Goal: Task Accomplishment & Management: Manage account settings

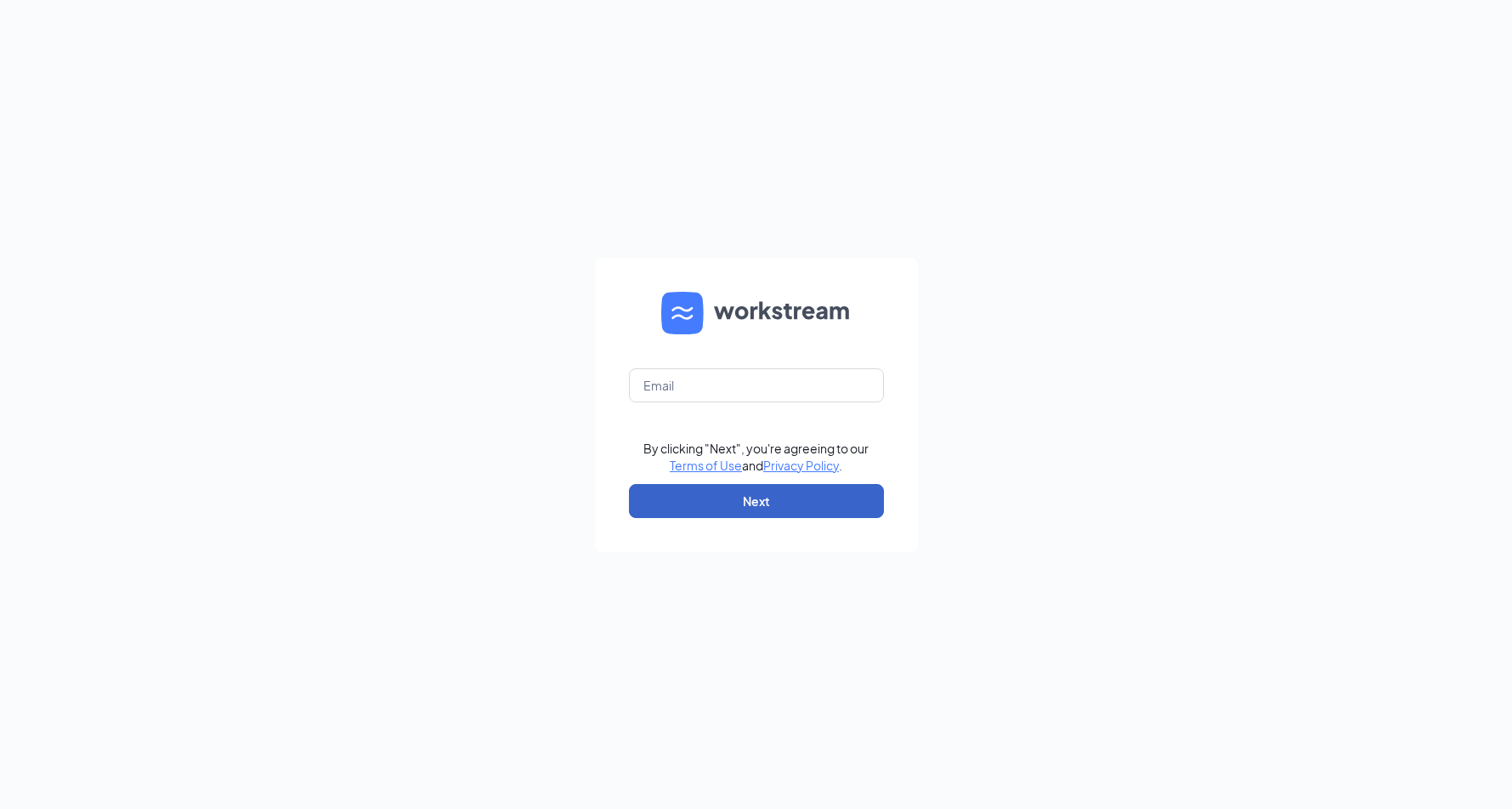
click at [777, 505] on button "Next" at bounding box center [756, 500] width 255 height 34
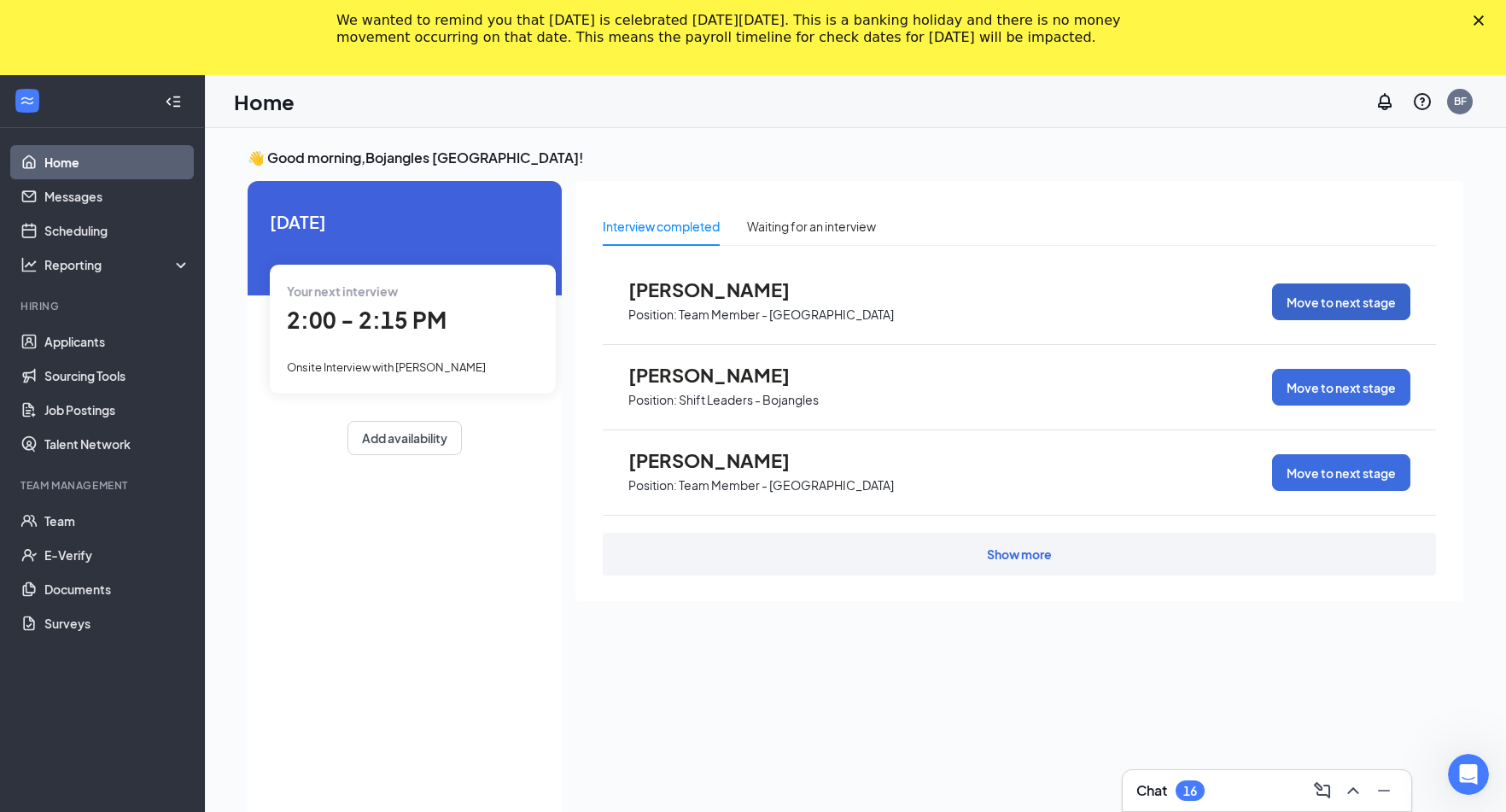
click at [1371, 314] on button "Move to next stage" at bounding box center [1341, 301] width 139 height 37
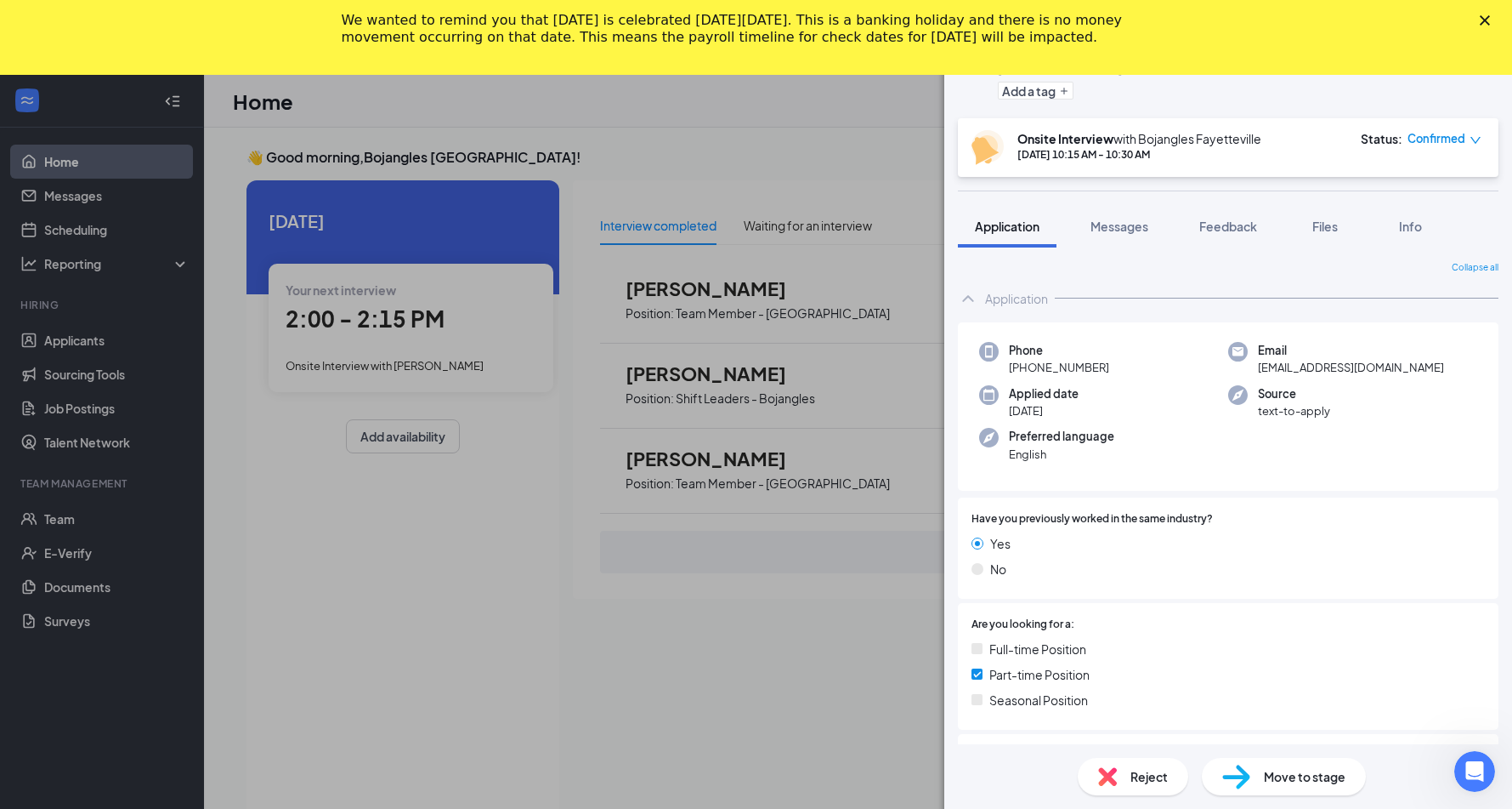
click at [1318, 768] on span "Move to stage" at bounding box center [1304, 776] width 82 height 19
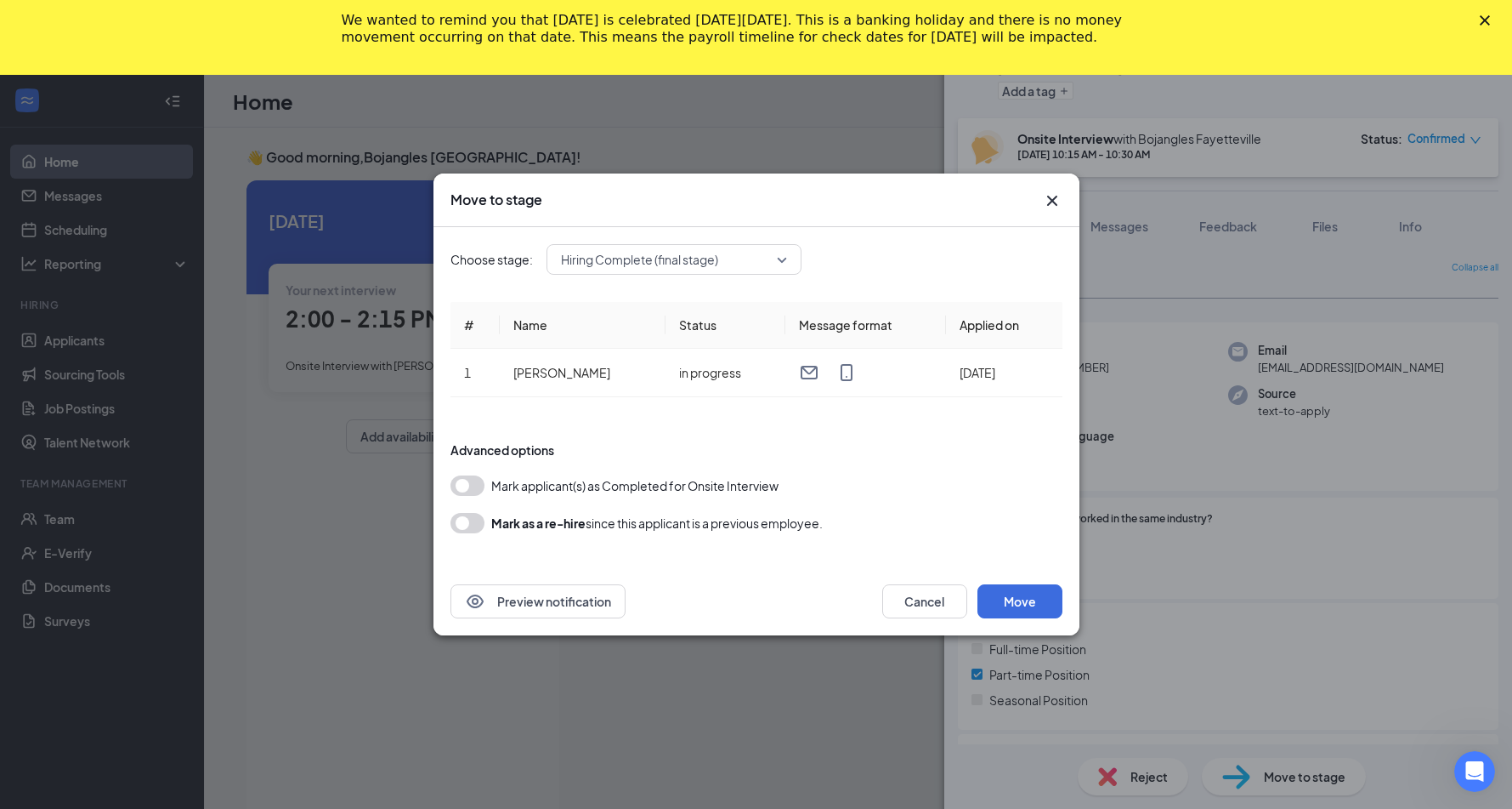
click at [477, 483] on button "button" at bounding box center [467, 485] width 34 height 21
click at [1036, 601] on button "Move" at bounding box center [1020, 601] width 85 height 34
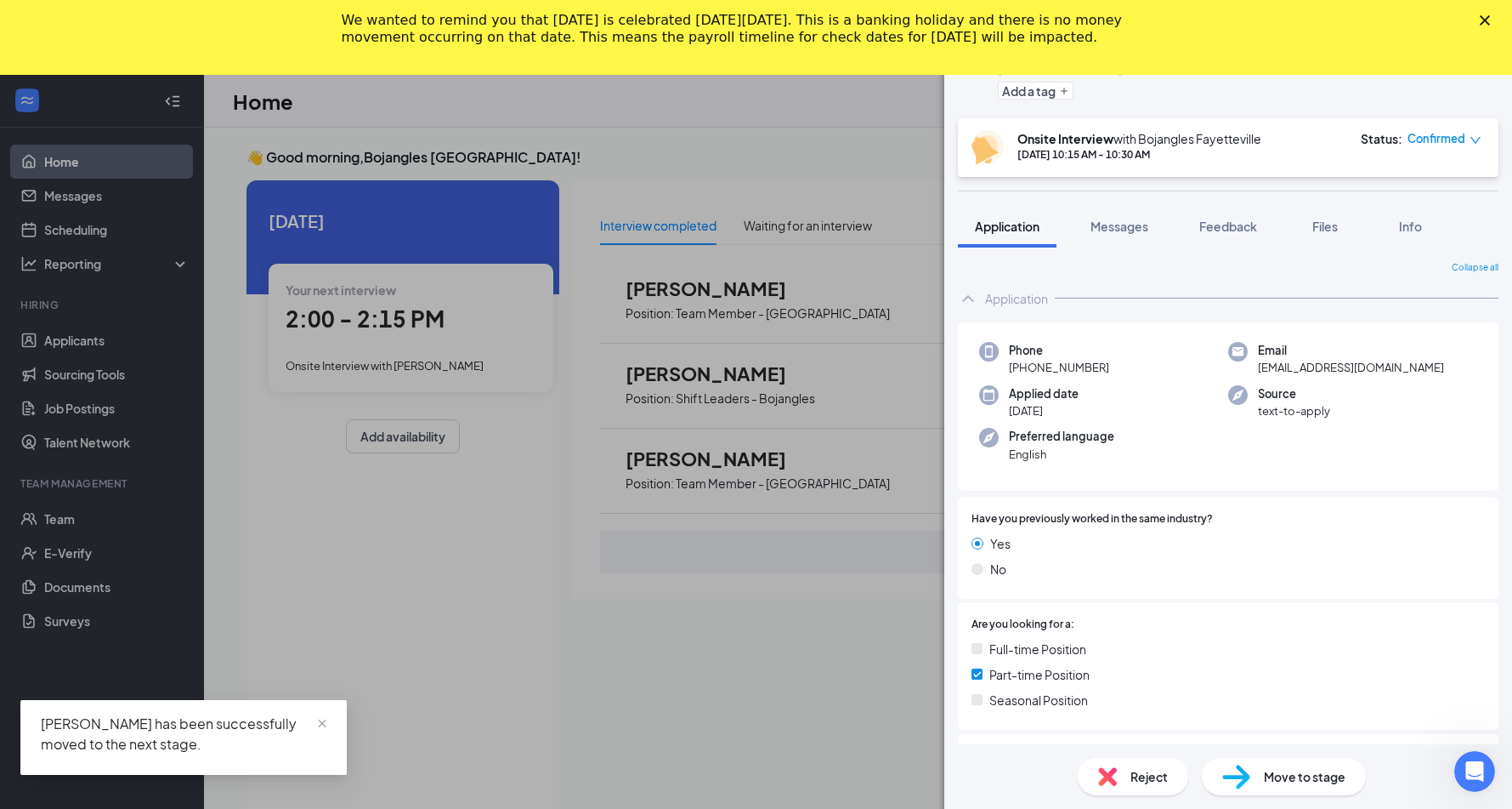
click at [1485, 19] on icon "Close" at bounding box center [1484, 20] width 10 height 10
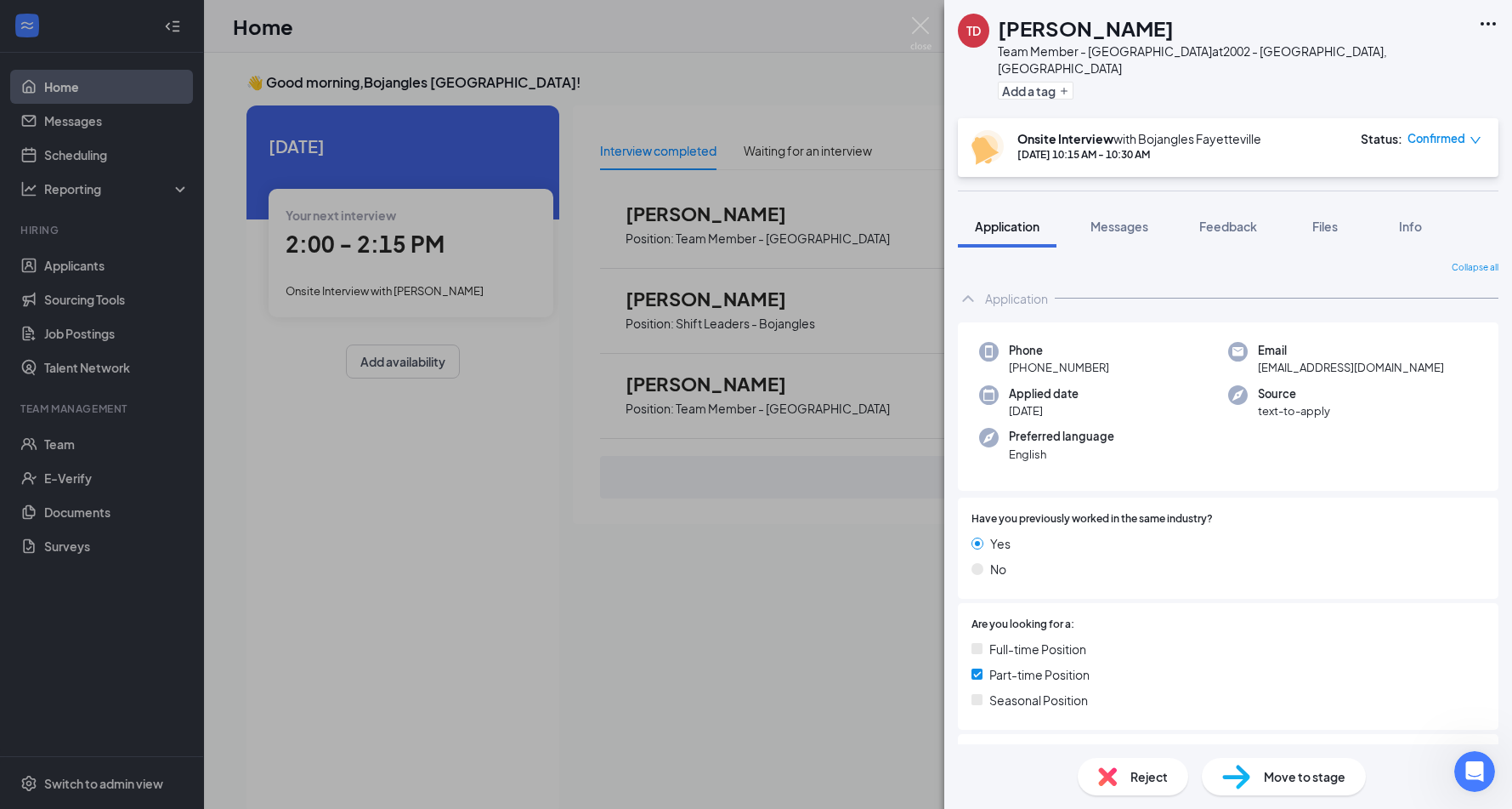
click at [720, 117] on div "TD Taijai Dennis Team Member - Bojangles at 2002 - Fayetteville, GA Add a tag O…" at bounding box center [756, 404] width 1512 height 809
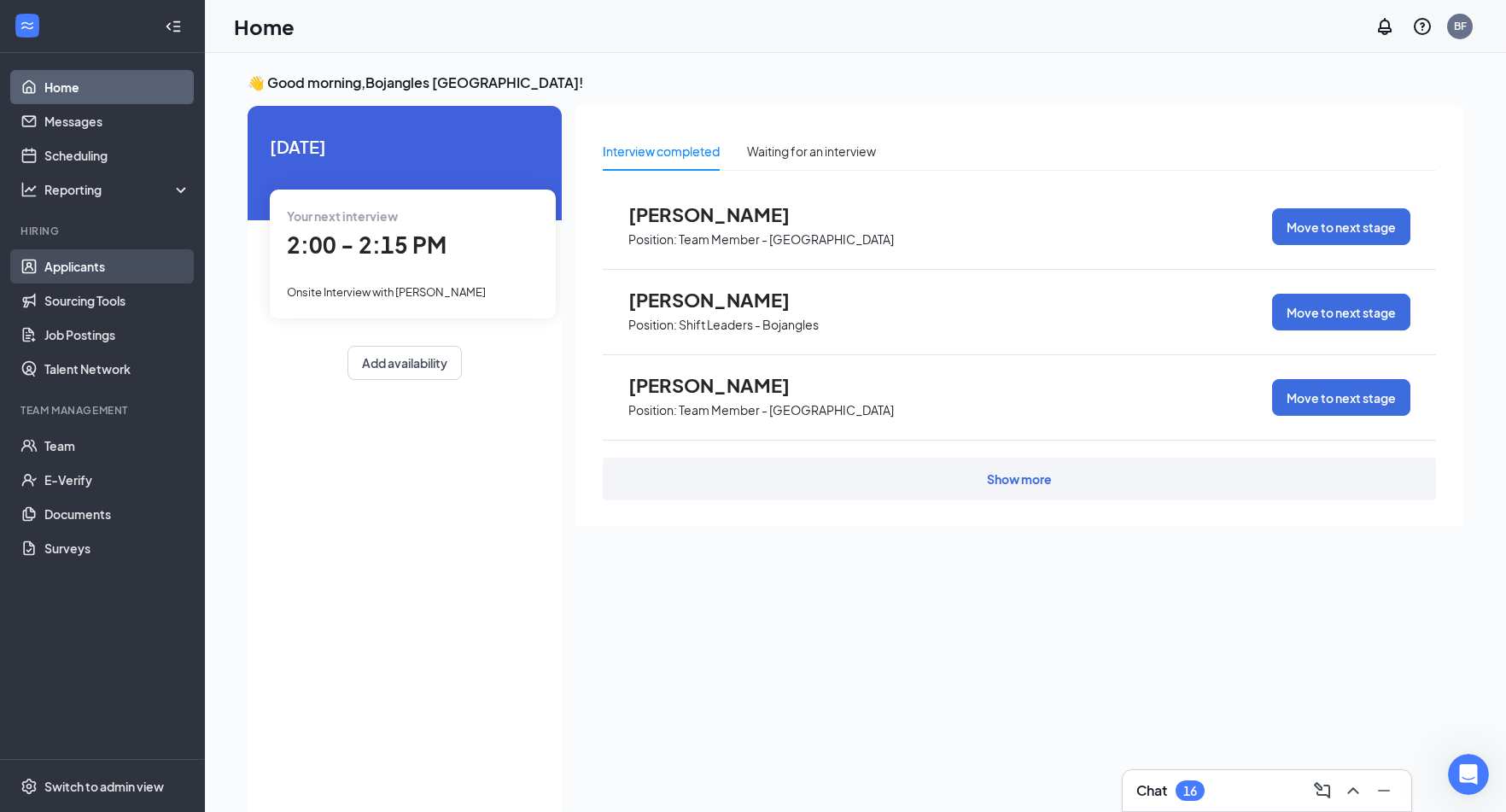
click at [77, 271] on link "Applicants" at bounding box center [117, 267] width 146 height 34
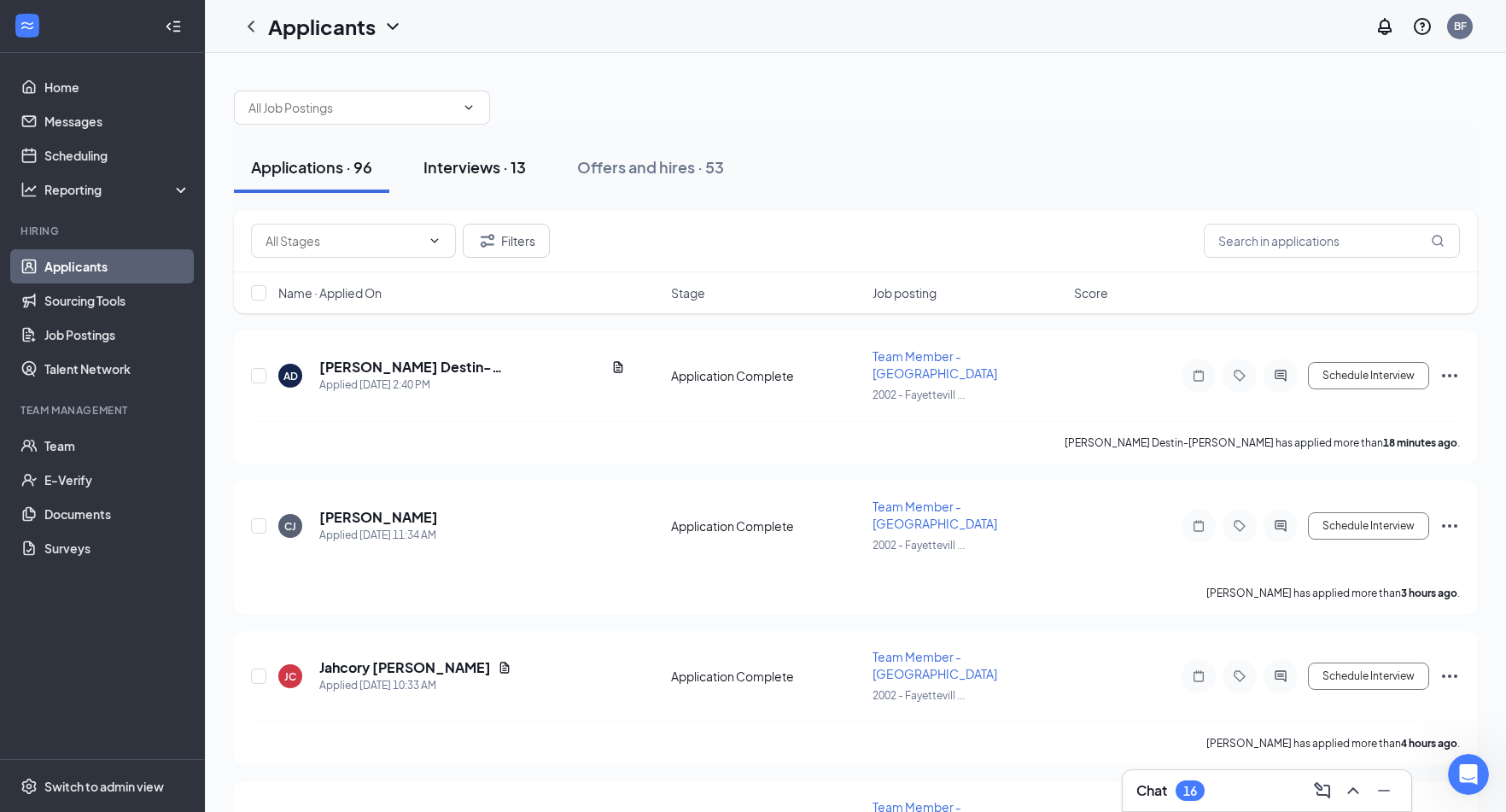
click at [468, 161] on div "Interviews · 13" at bounding box center [474, 167] width 103 height 22
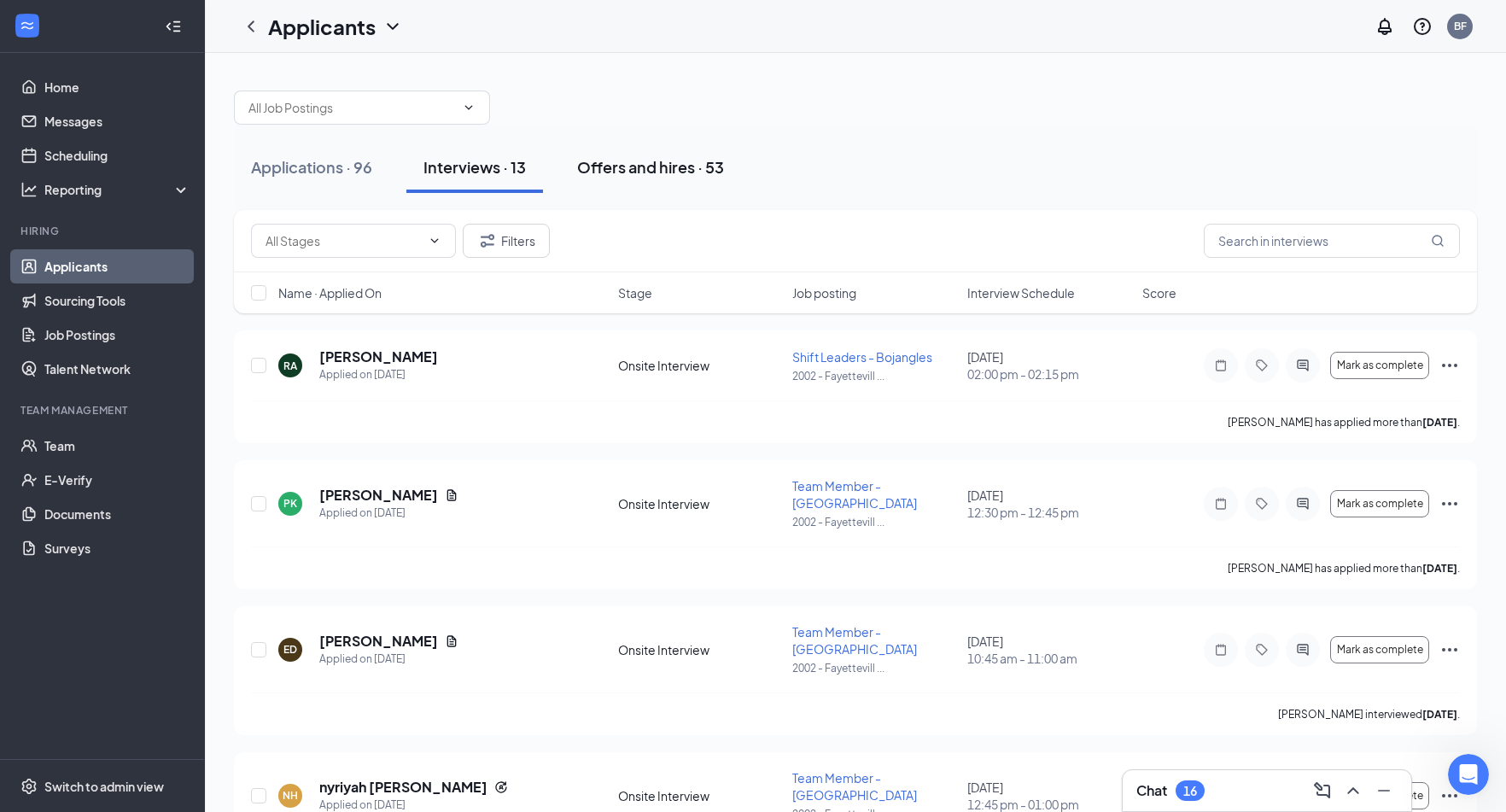
click at [614, 157] on div "Offers and hires · 53" at bounding box center [650, 167] width 147 height 22
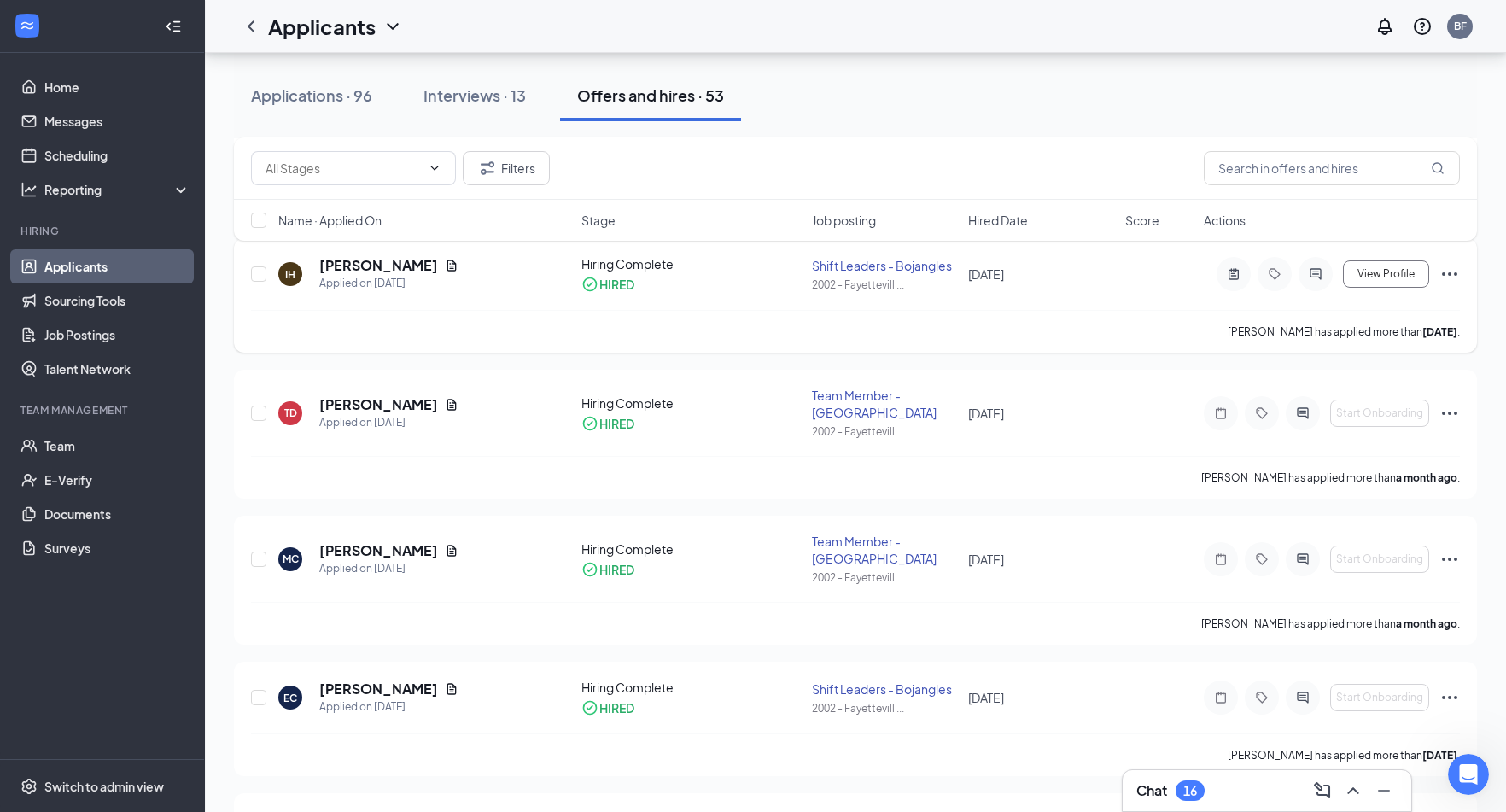
scroll to position [768, 0]
